Goal: Task Accomplishment & Management: Complete application form

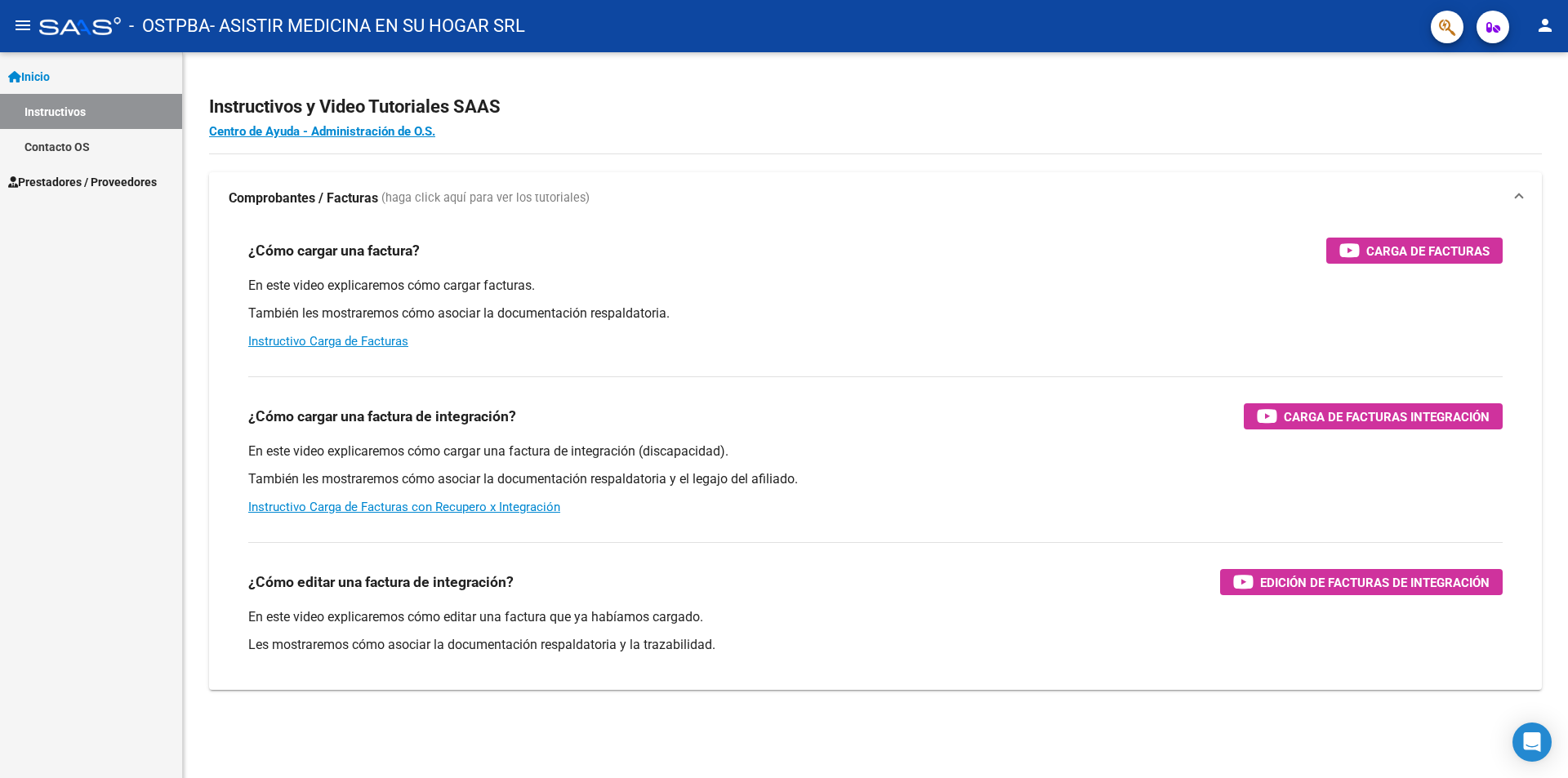
click at [57, 181] on span "Prestadores / Proveedores" at bounding box center [83, 182] width 149 height 18
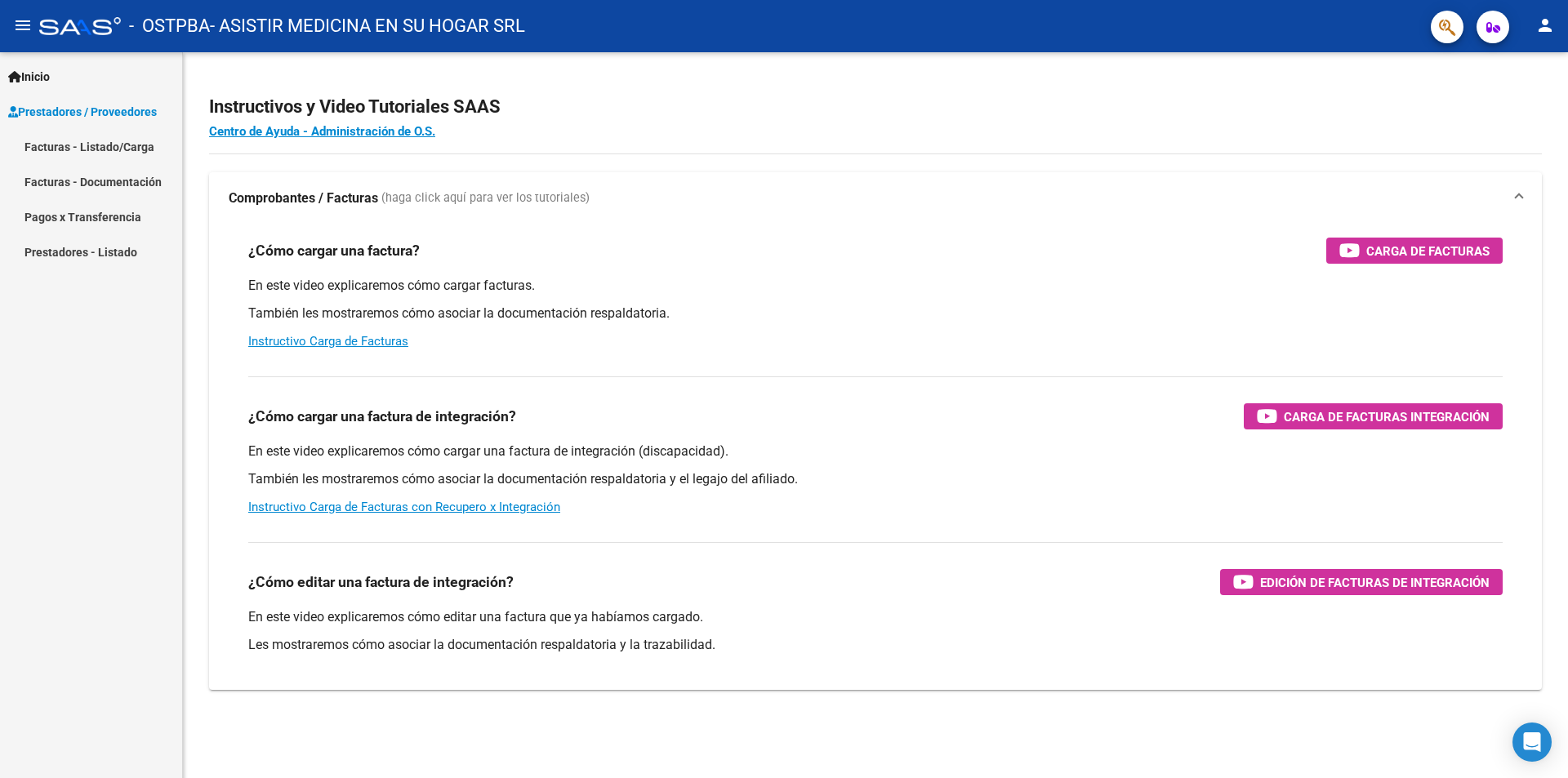
click at [57, 181] on link "Facturas - Documentación" at bounding box center [91, 181] width 182 height 35
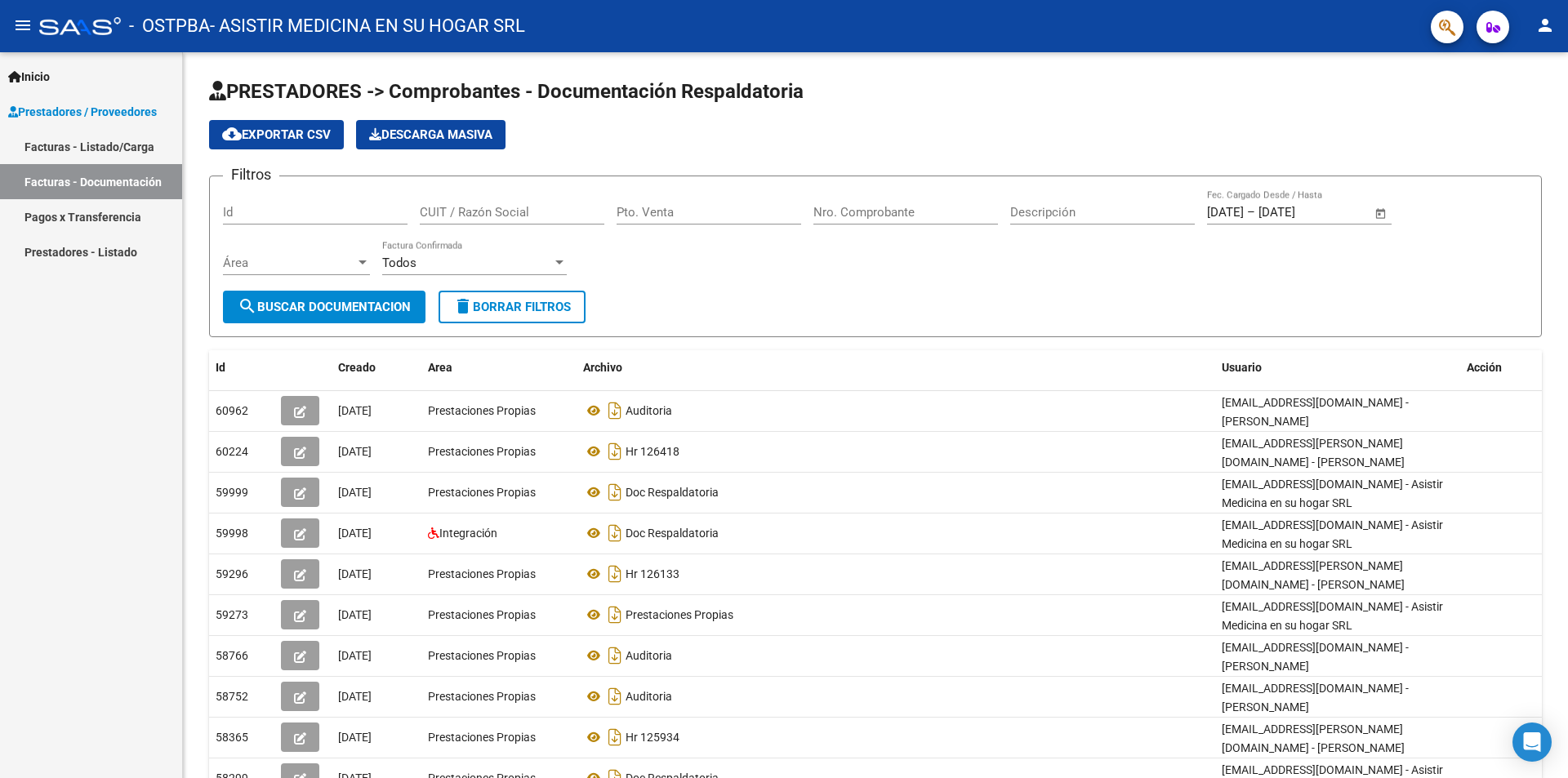
click at [95, 145] on link "Facturas - Listado/Carga" at bounding box center [91, 147] width 182 height 35
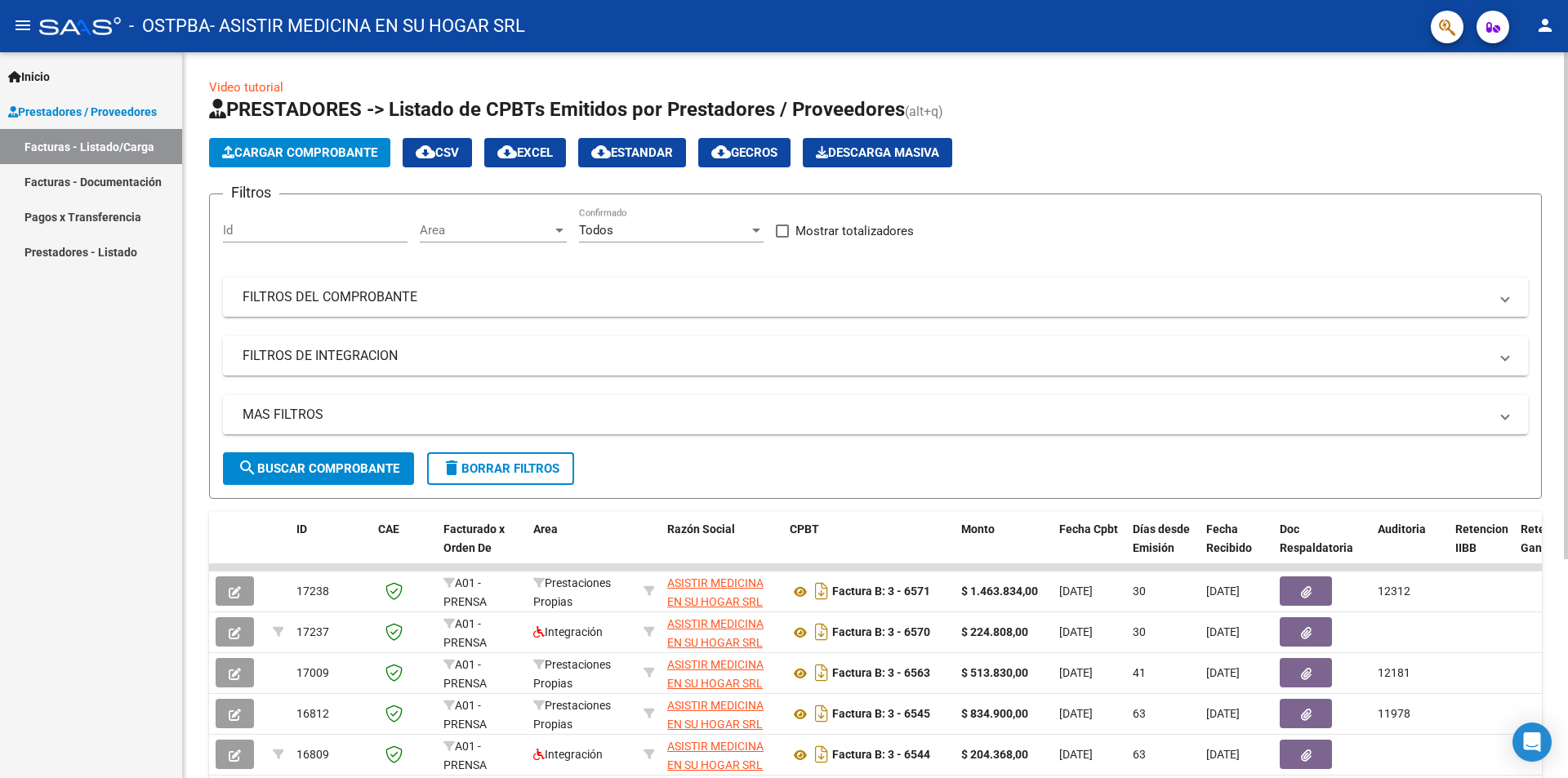
click at [304, 150] on span "Cargar Comprobante" at bounding box center [299, 153] width 155 height 15
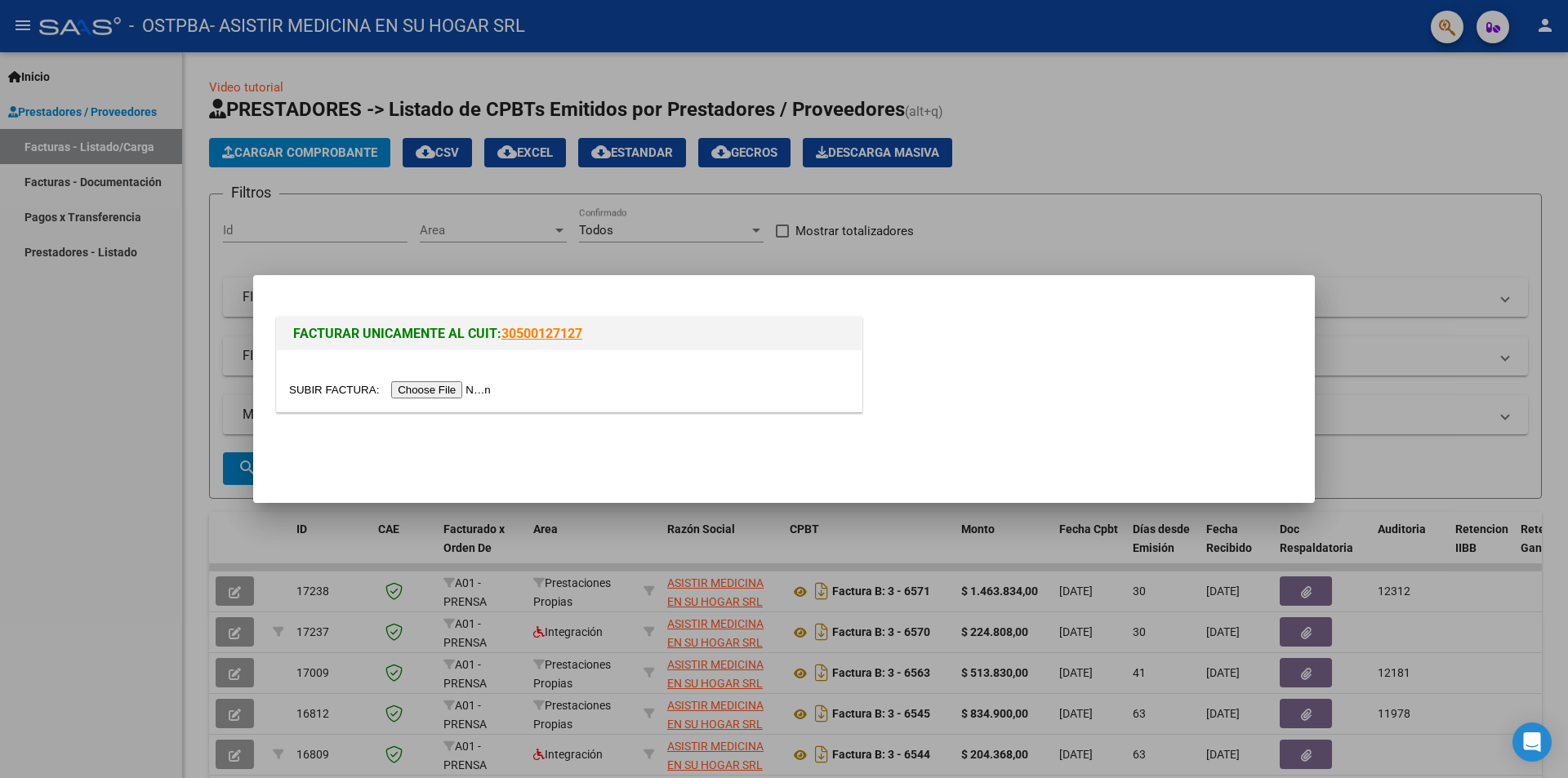
click at [423, 386] on input "file" at bounding box center [392, 390] width 206 height 17
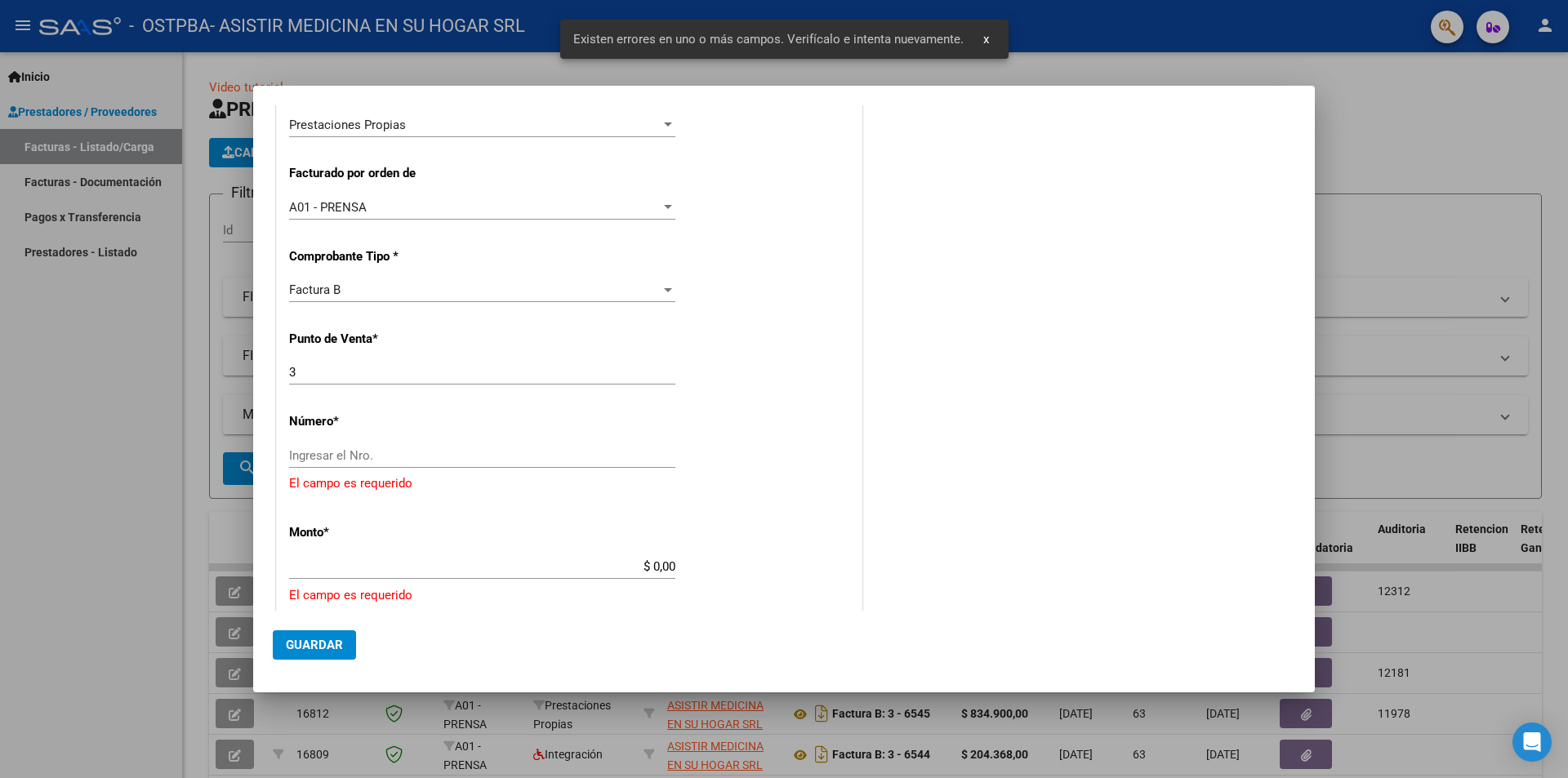
scroll to position [408, 0]
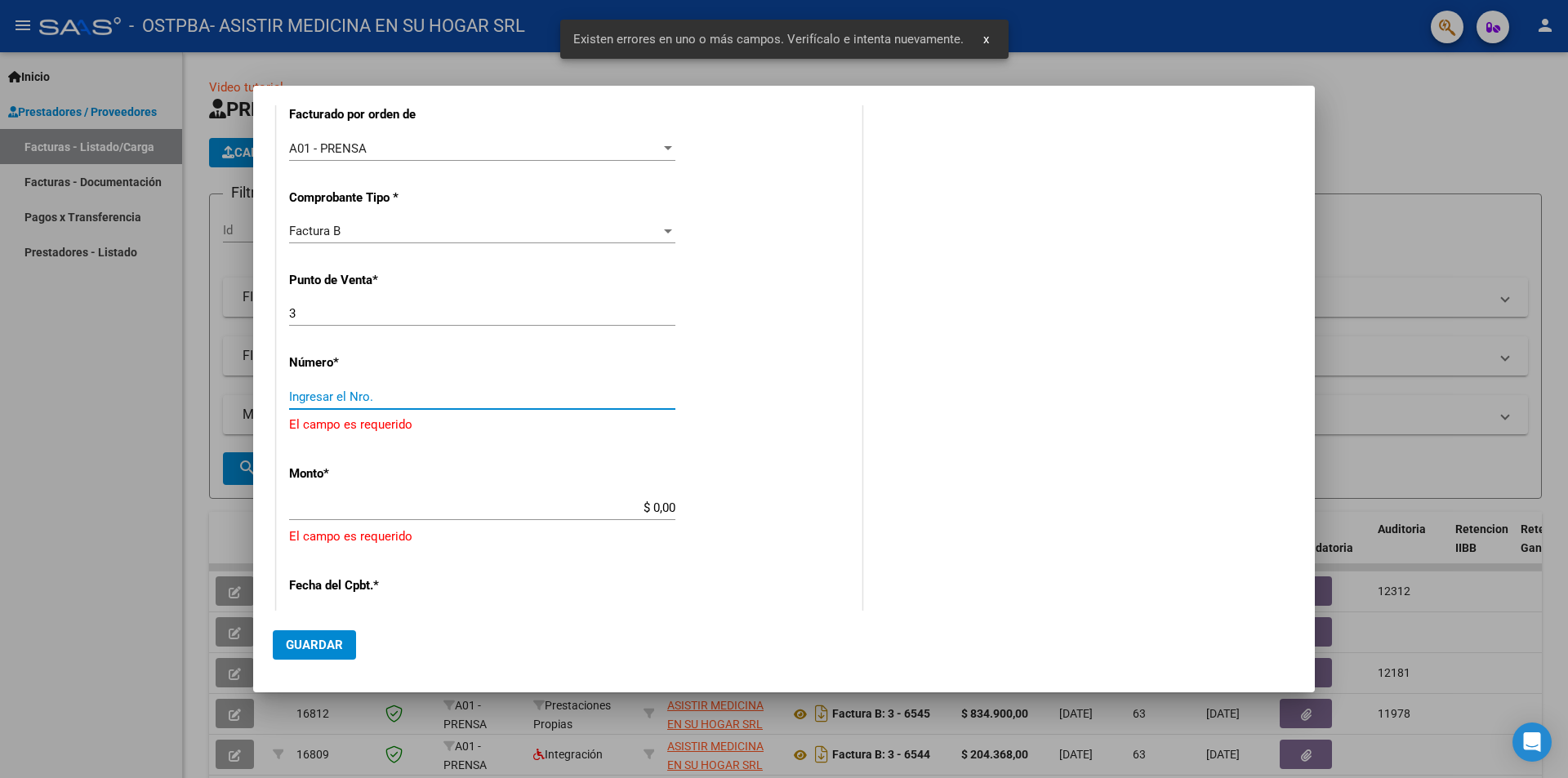
click at [408, 396] on input "Ingresar el Nro." at bounding box center [482, 397] width 386 height 15
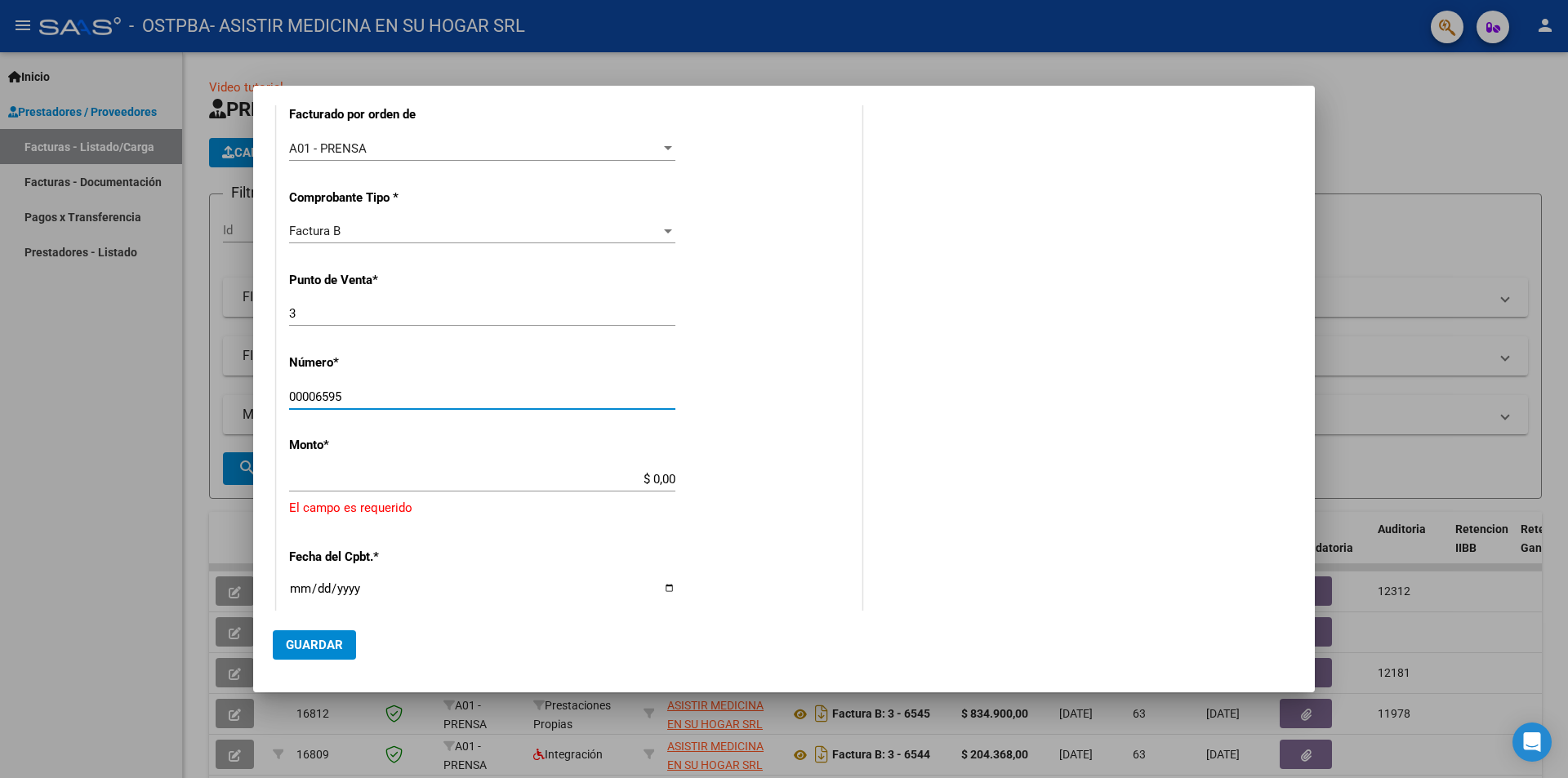
type input "00006595"
click at [647, 477] on input "$ 0,00" at bounding box center [482, 479] width 386 height 15
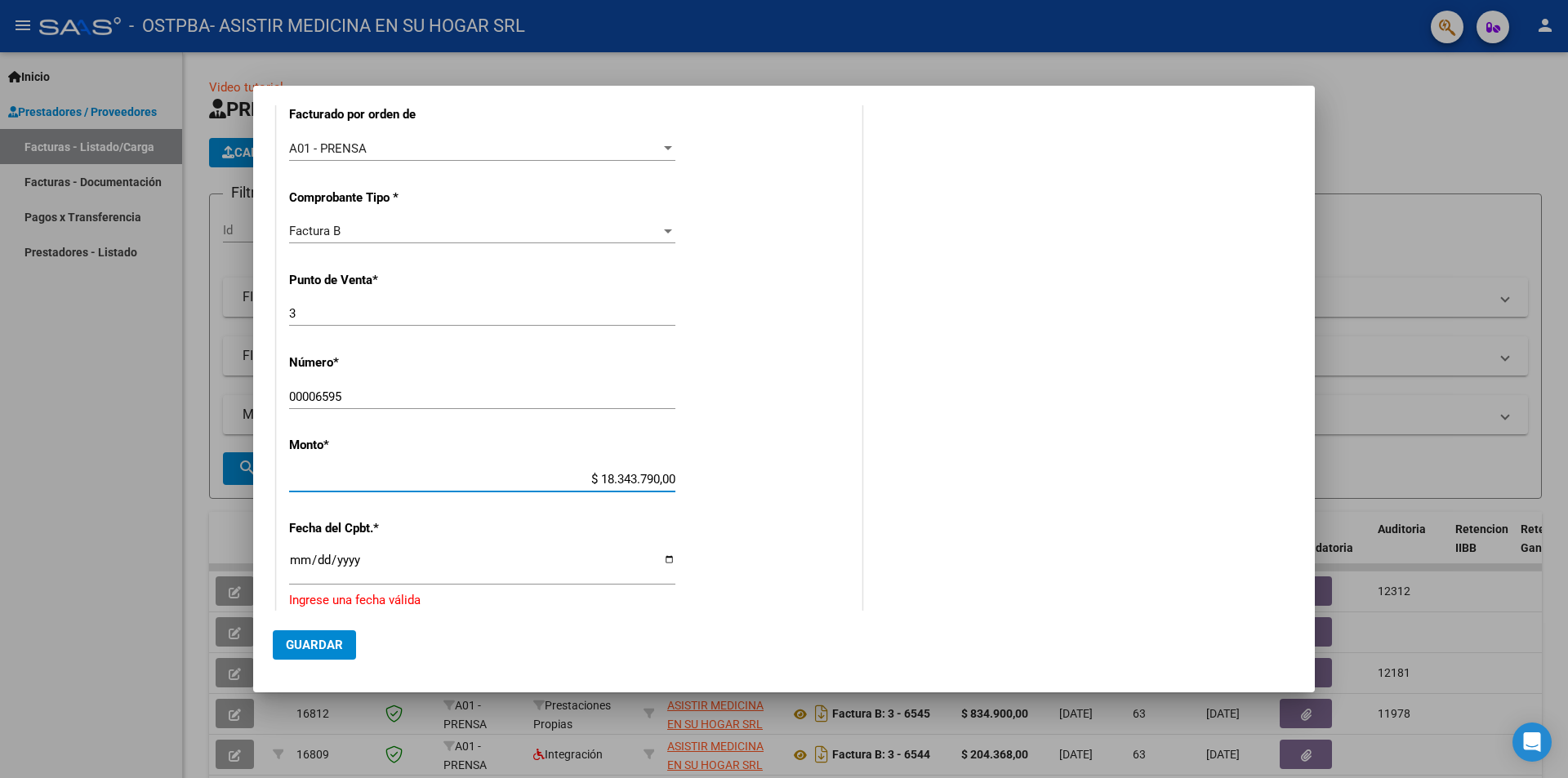
type input "$ 1.834.379,00"
click at [327, 557] on input "Ingresar la fecha" at bounding box center [482, 567] width 386 height 26
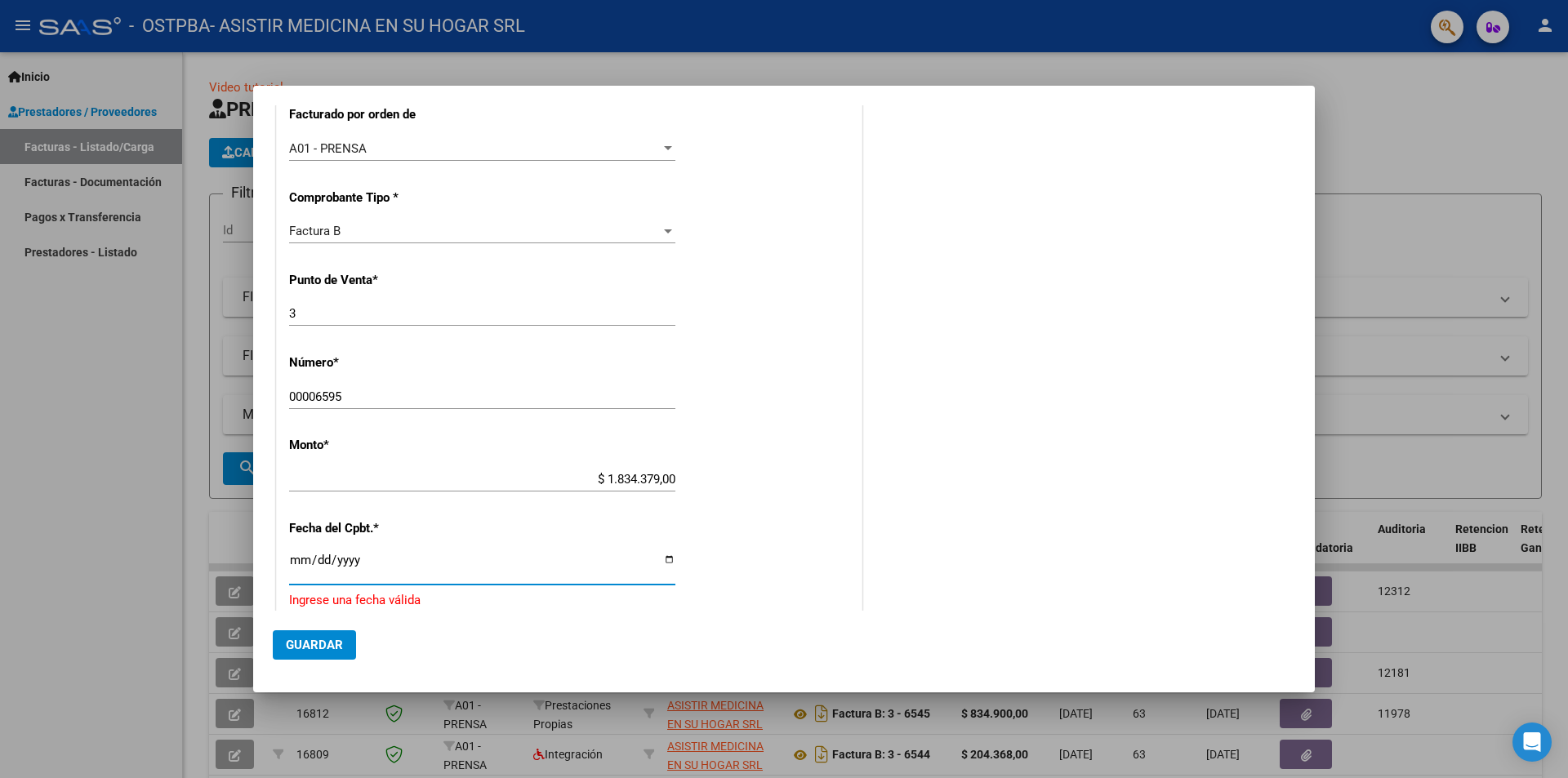
click at [663, 555] on input "Ingresar la fecha" at bounding box center [482, 567] width 386 height 26
type input "[DATE]"
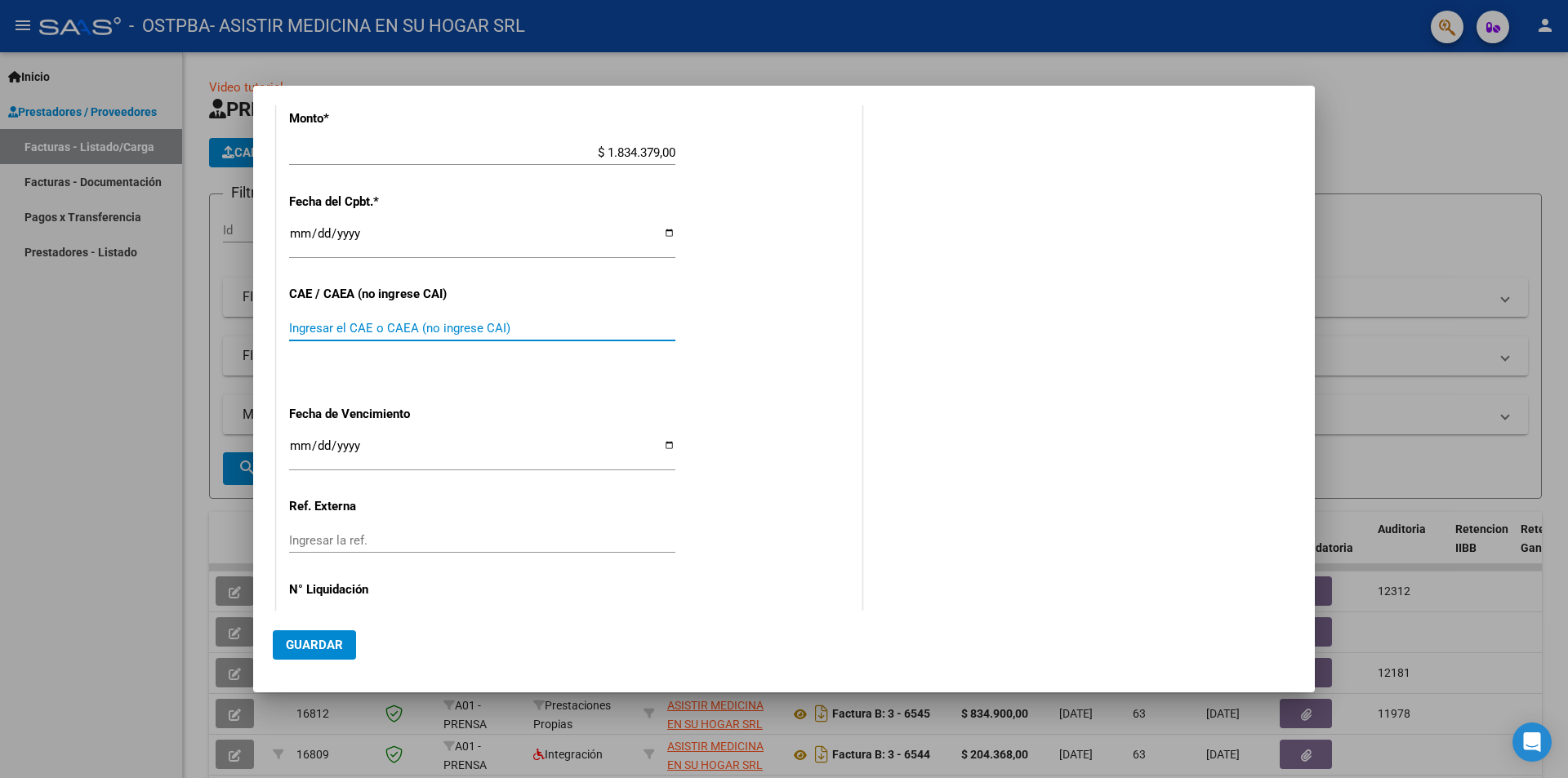
click at [419, 322] on input "Ingresar el CAE o CAEA (no ingrese CAI)" at bounding box center [482, 328] width 386 height 15
type input "75373788797165"
click at [395, 453] on input "Ingresar la fecha" at bounding box center [482, 453] width 386 height 26
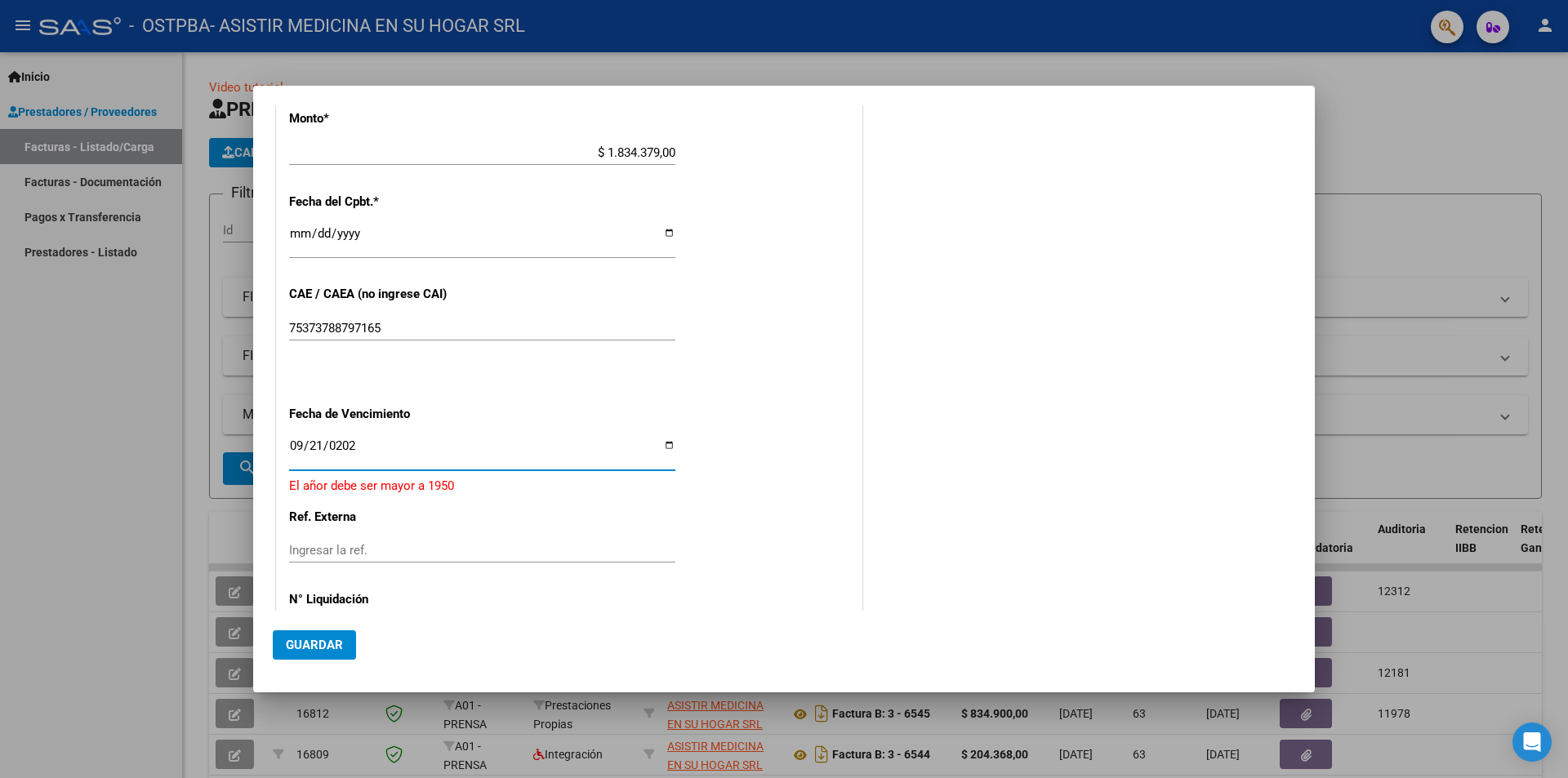
type input "[DATE]"
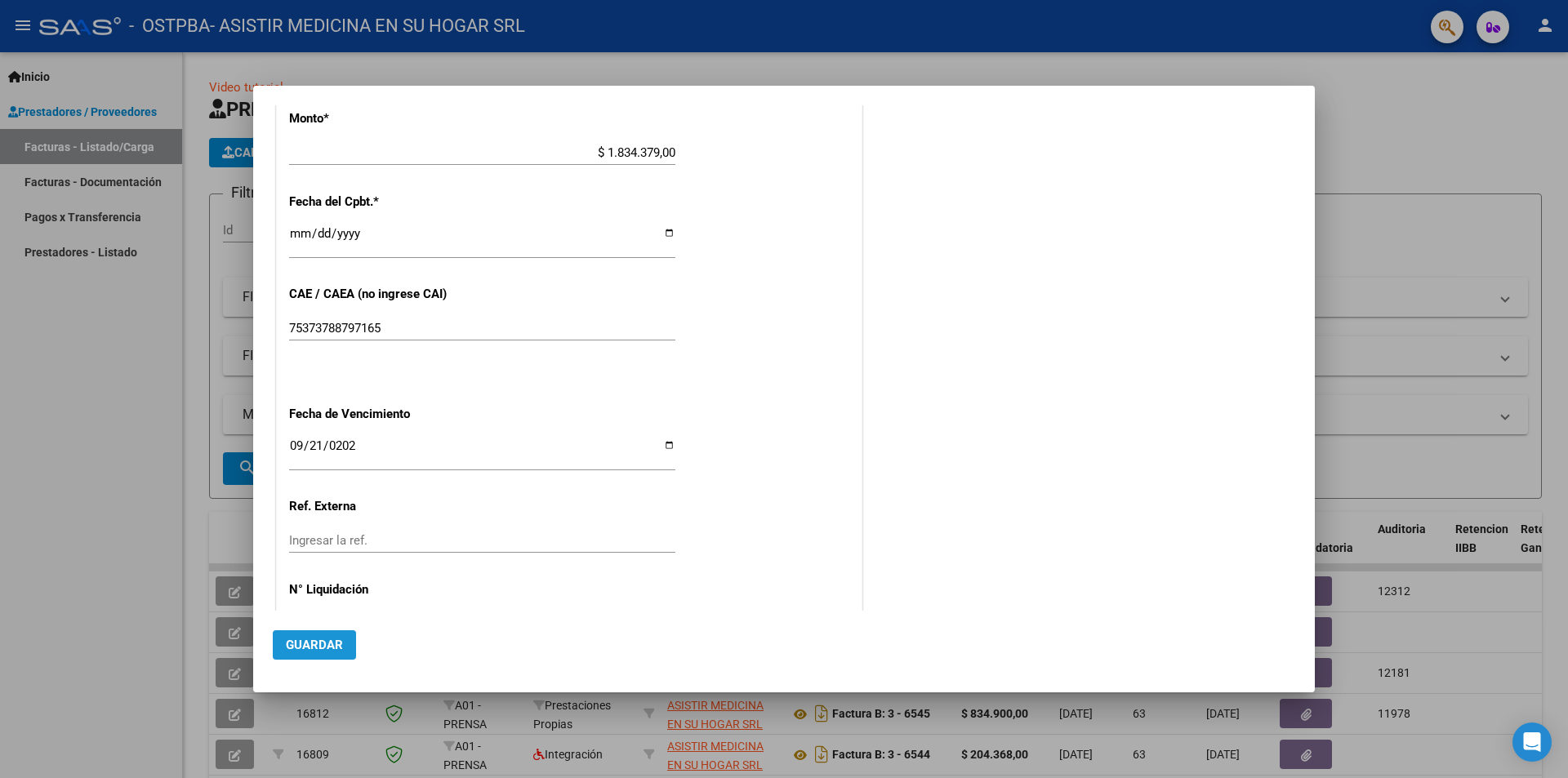
click at [319, 645] on span "Guardar" at bounding box center [314, 645] width 57 height 15
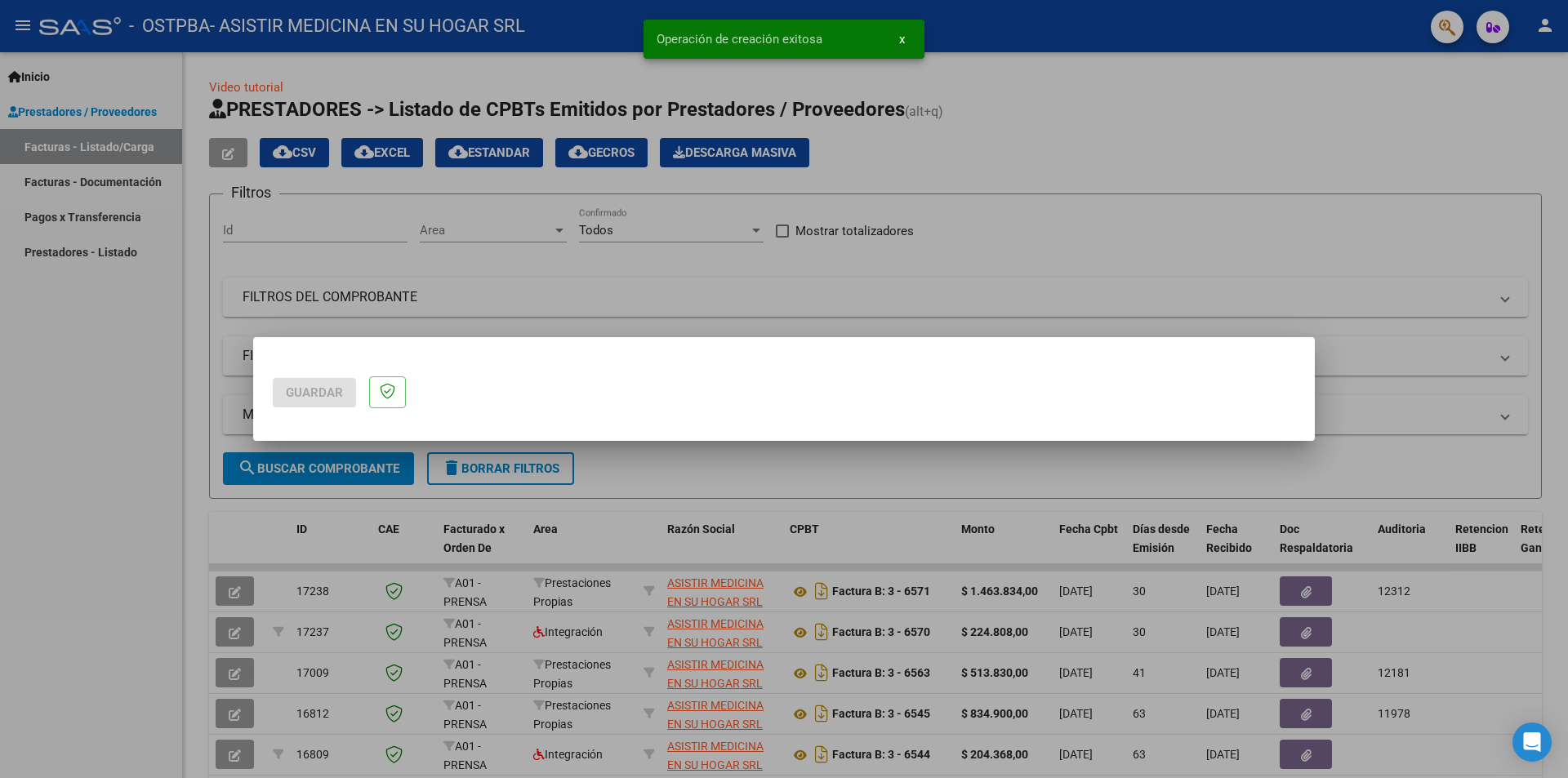
scroll to position [0, 0]
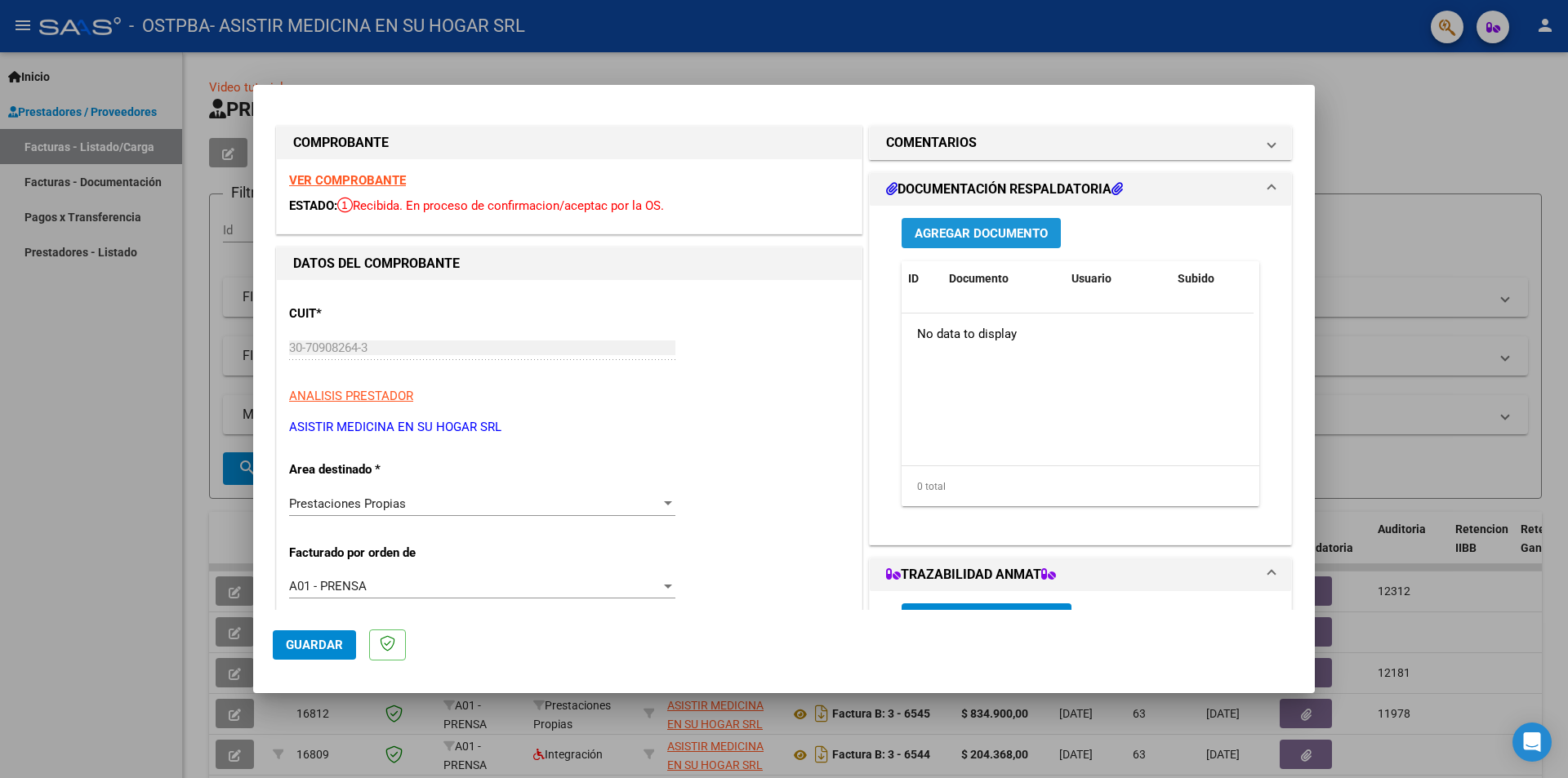
click at [971, 231] on span "Agregar Documento" at bounding box center [981, 233] width 133 height 15
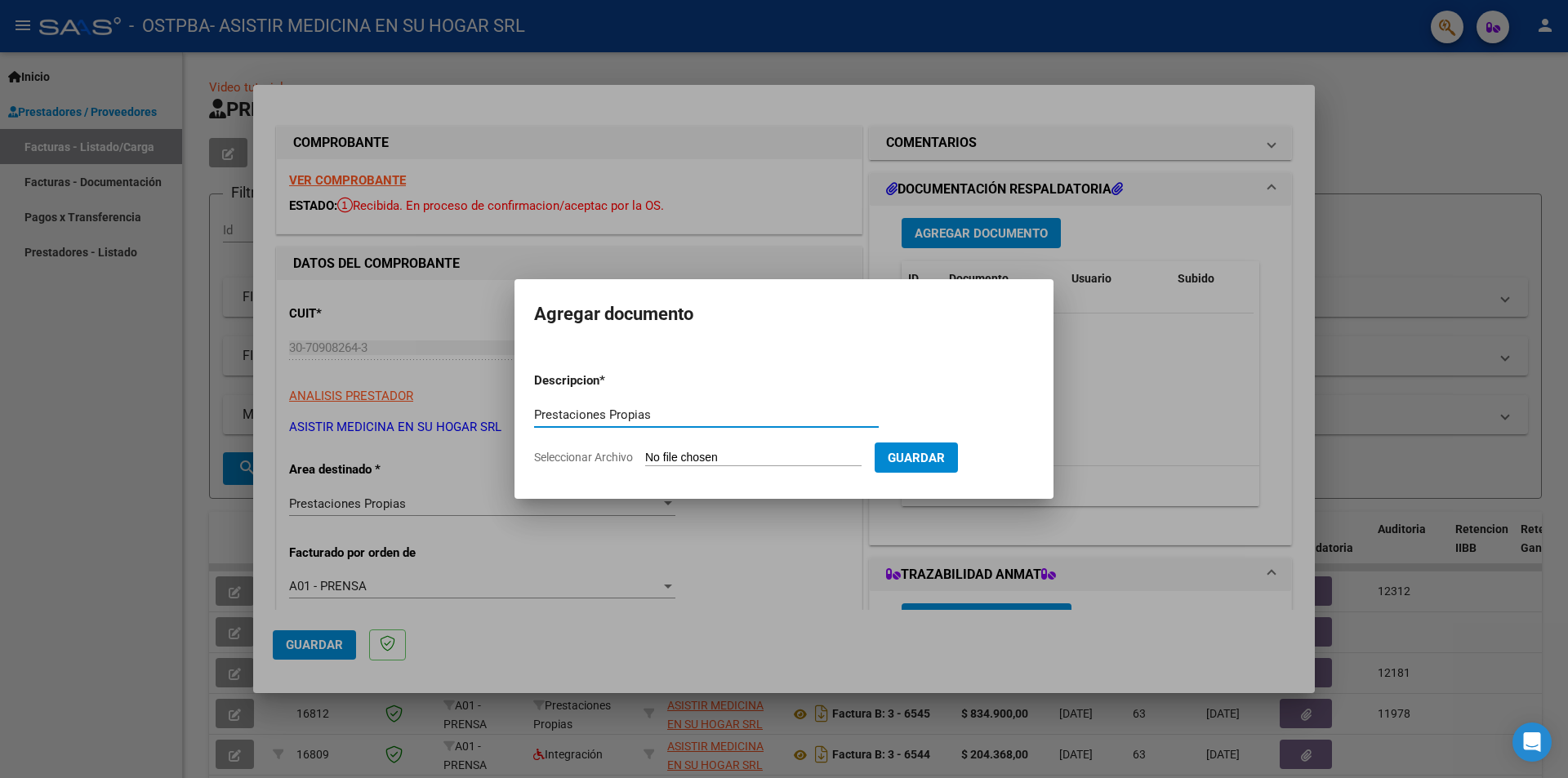
type input "Prestaciones Propias"
click at [663, 456] on input "Seleccionar Archivo" at bounding box center [753, 459] width 216 height 16
type input "C:\fakepath\Doc Respaldatoria.pdf"
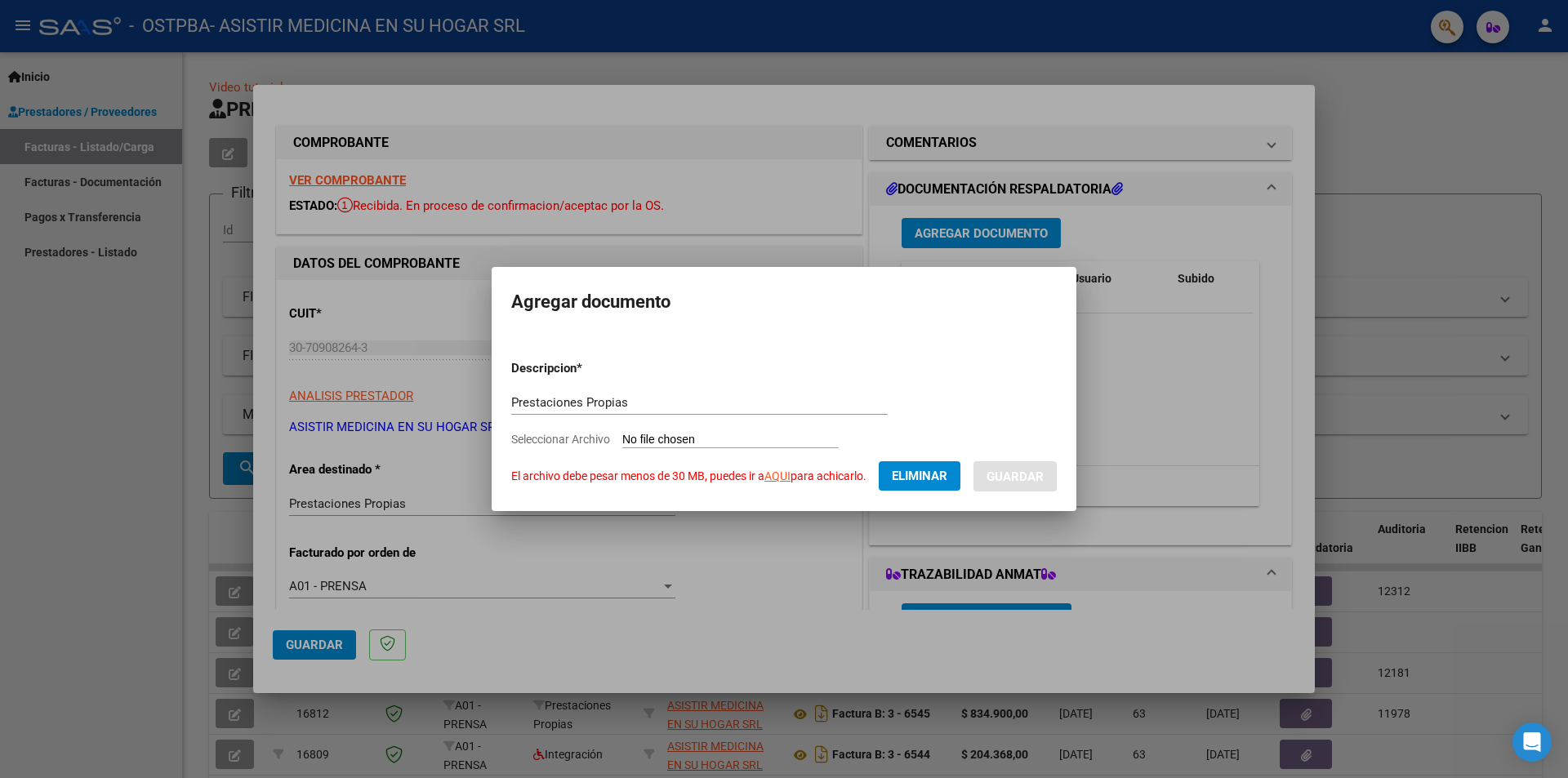
click at [773, 478] on link "AQUI" at bounding box center [778, 476] width 26 height 13
click at [921, 470] on span "Eliminar" at bounding box center [920, 476] width 56 height 15
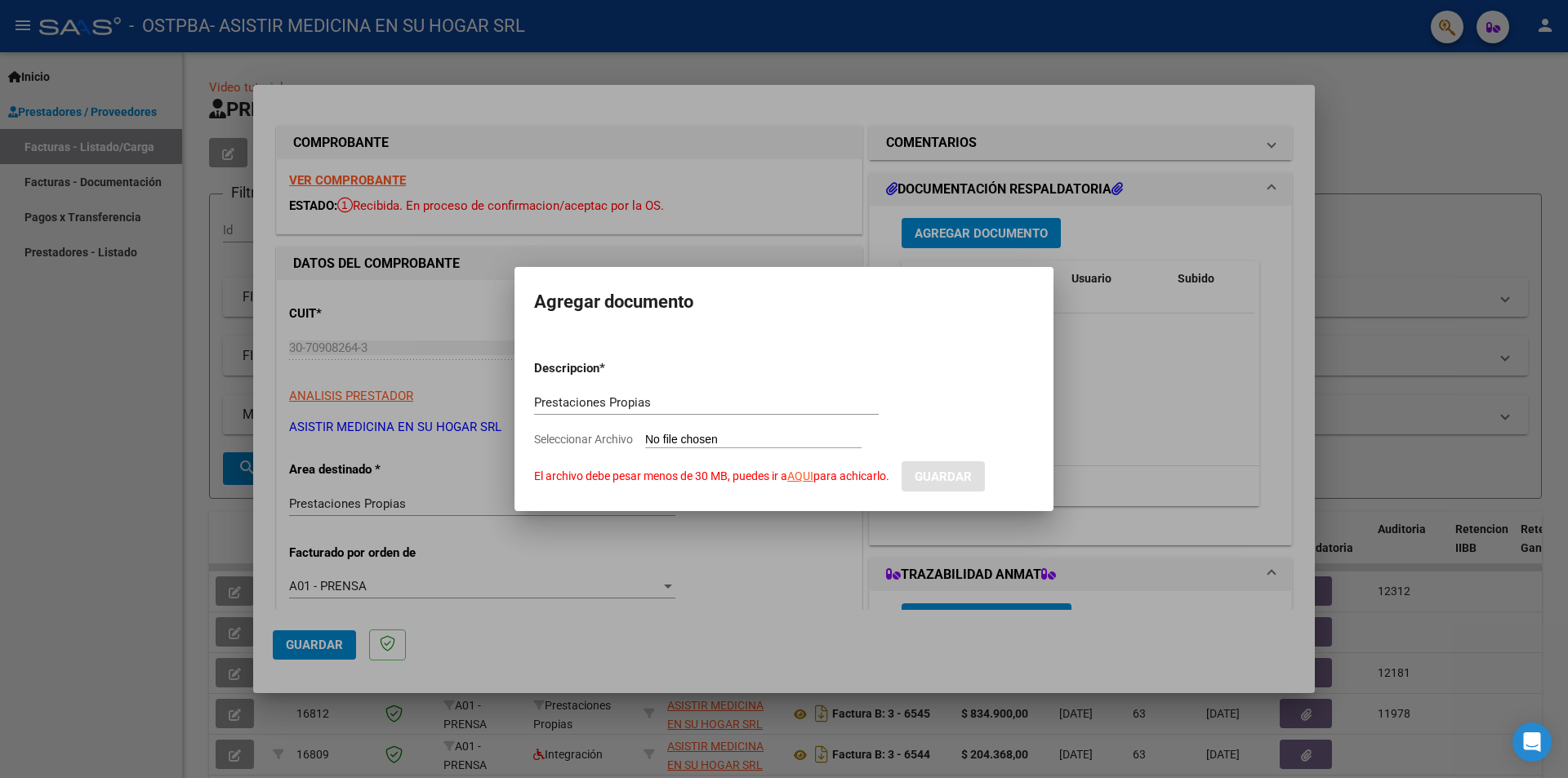
click at [729, 440] on input "Seleccionar Archivo El archivo debe pesar menos de 30 MB, puedes ir a AQUI para…" at bounding box center [753, 441] width 216 height 16
type input "C:\fakepath\Doc Respaldatoria.pdf"
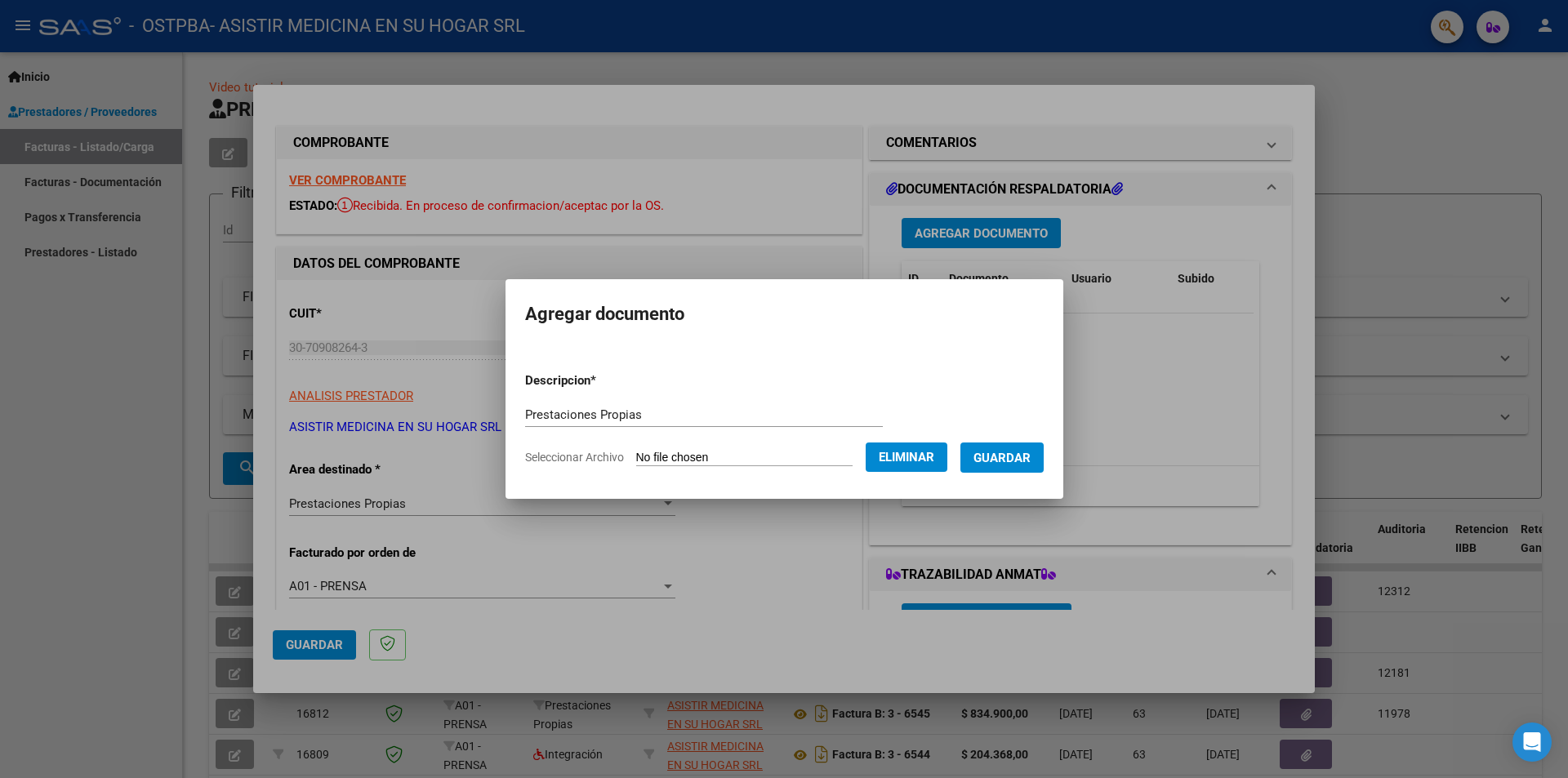
click at [1025, 451] on span "Guardar" at bounding box center [1002, 459] width 57 height 15
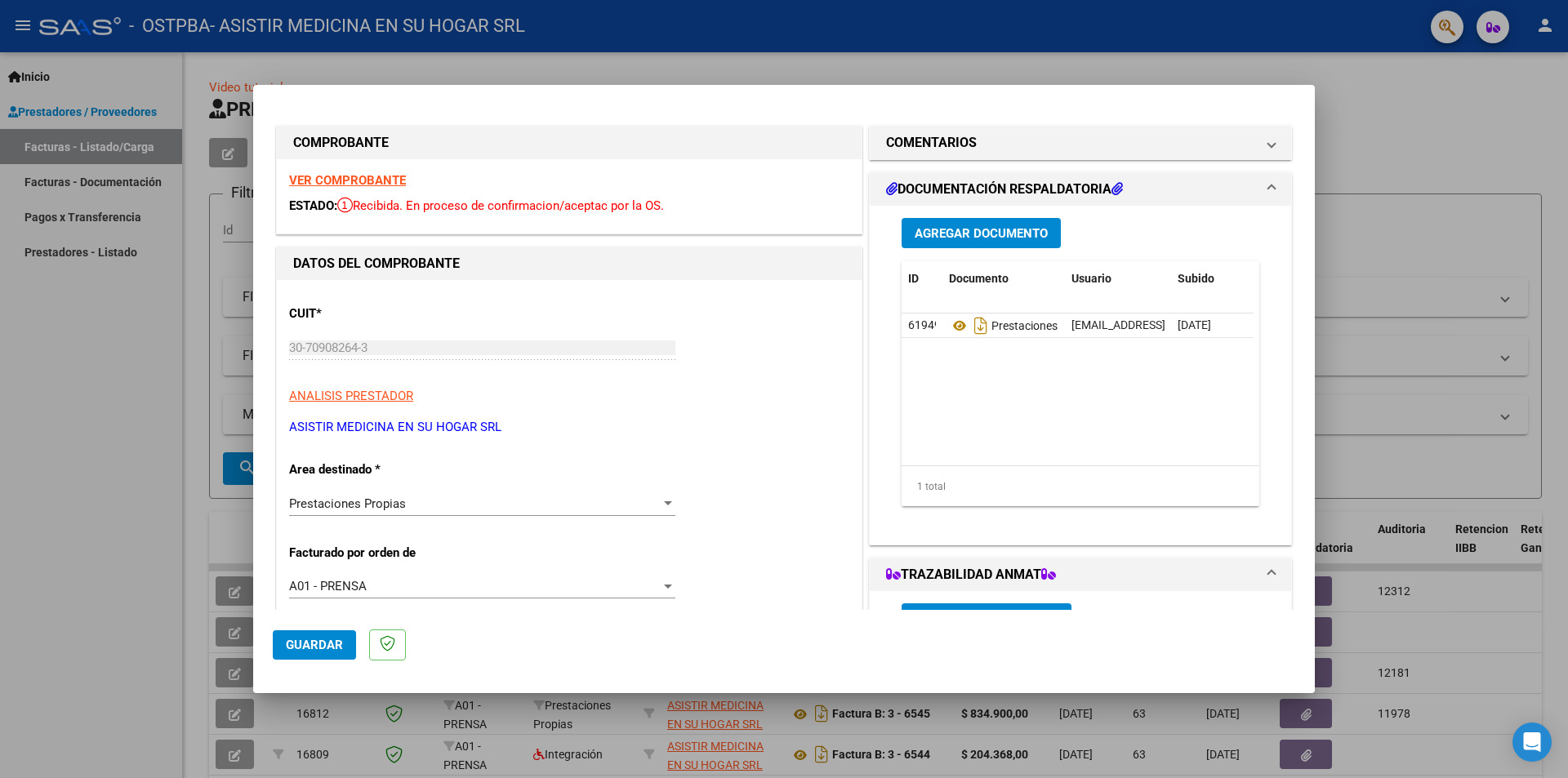
click at [1543, 25] on div at bounding box center [784, 389] width 1568 height 778
type input "$ 0,00"
